Goal: Register for event/course

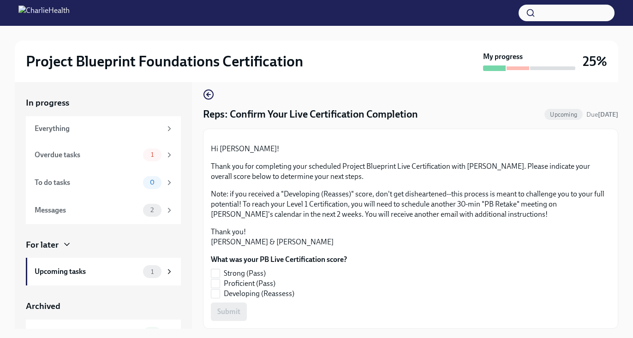
scroll to position [99, 0]
click at [146, 150] on div "1" at bounding box center [152, 155] width 18 height 13
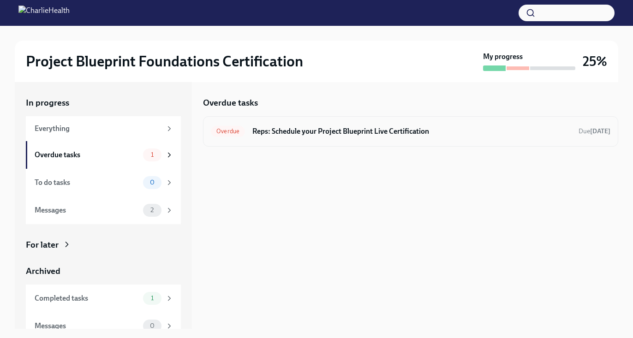
click at [364, 129] on h6 "Reps: Schedule your Project Blueprint Live Certification" at bounding box center [411, 131] width 319 height 10
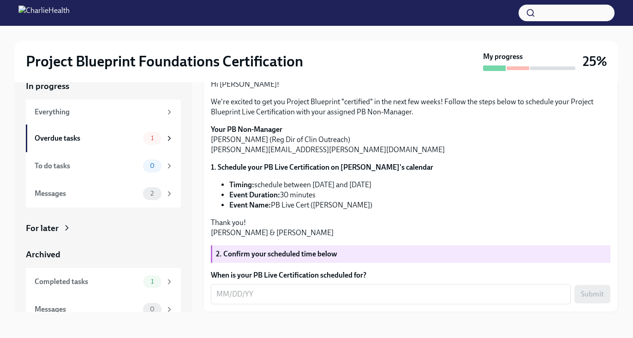
scroll to position [120, 0]
drag, startPoint x: 369, startPoint y: 237, endPoint x: 273, endPoint y: 239, distance: 96.0
click at [273, 210] on li "Event Name: PB Live Cert ([PERSON_NAME])" at bounding box center [419, 205] width 381 height 10
copy li "PB Live Cert ([PERSON_NAME])"
